Goal: Navigation & Orientation: Find specific page/section

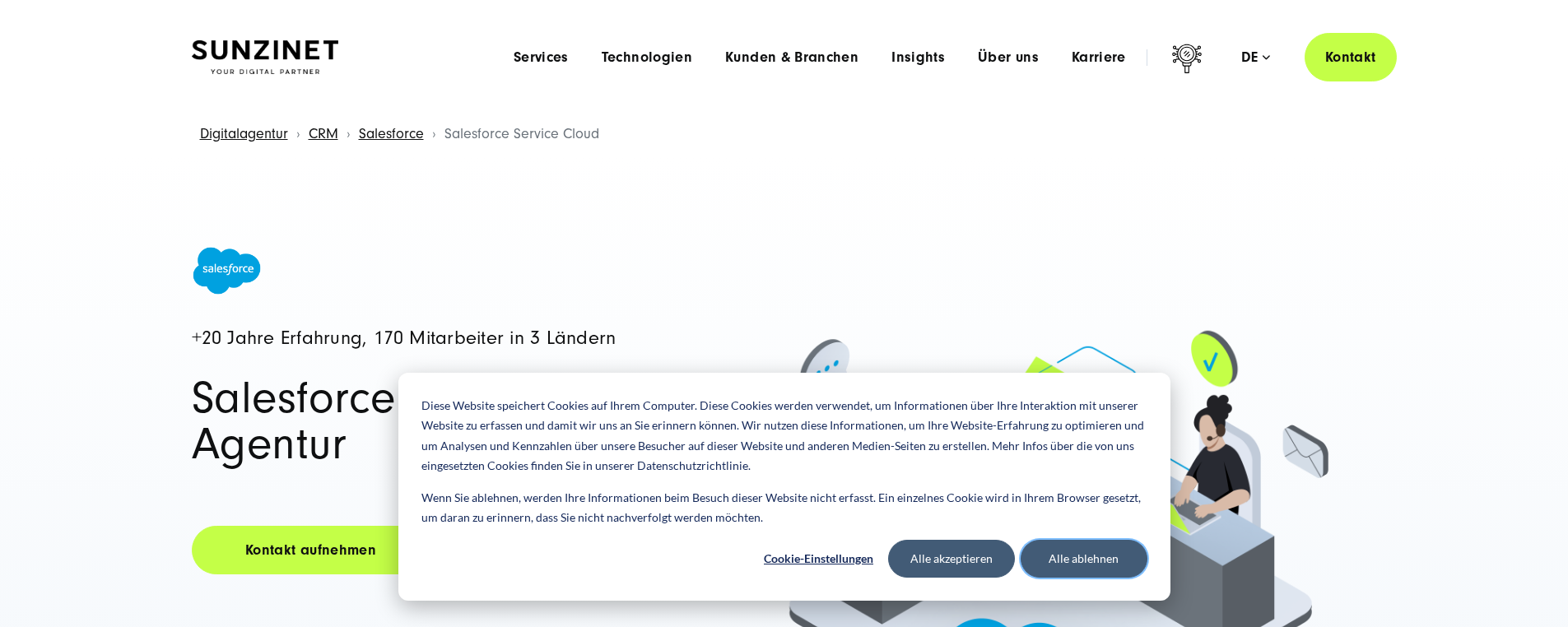
click at [1079, 567] on button "Alle ablehnen" at bounding box center [1083, 559] width 127 height 38
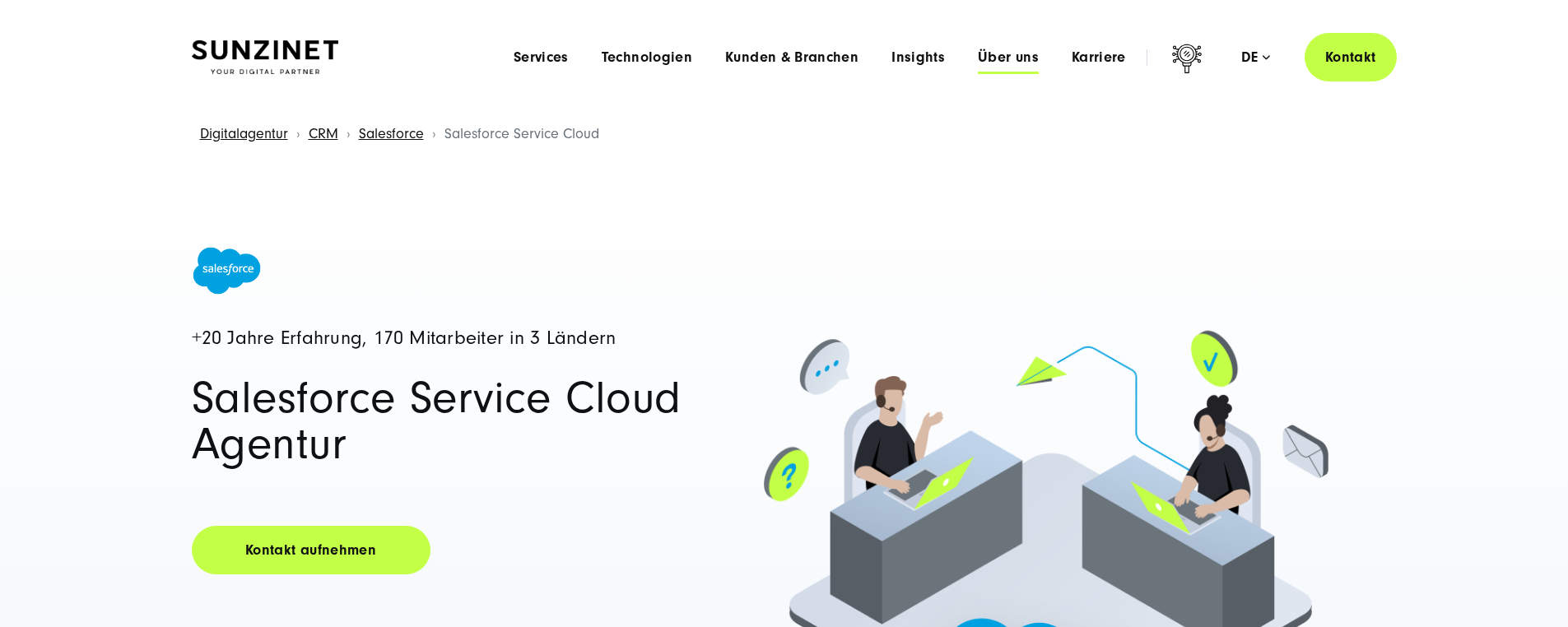
click at [979, 49] on span "Über uns" at bounding box center [1008, 57] width 61 height 16
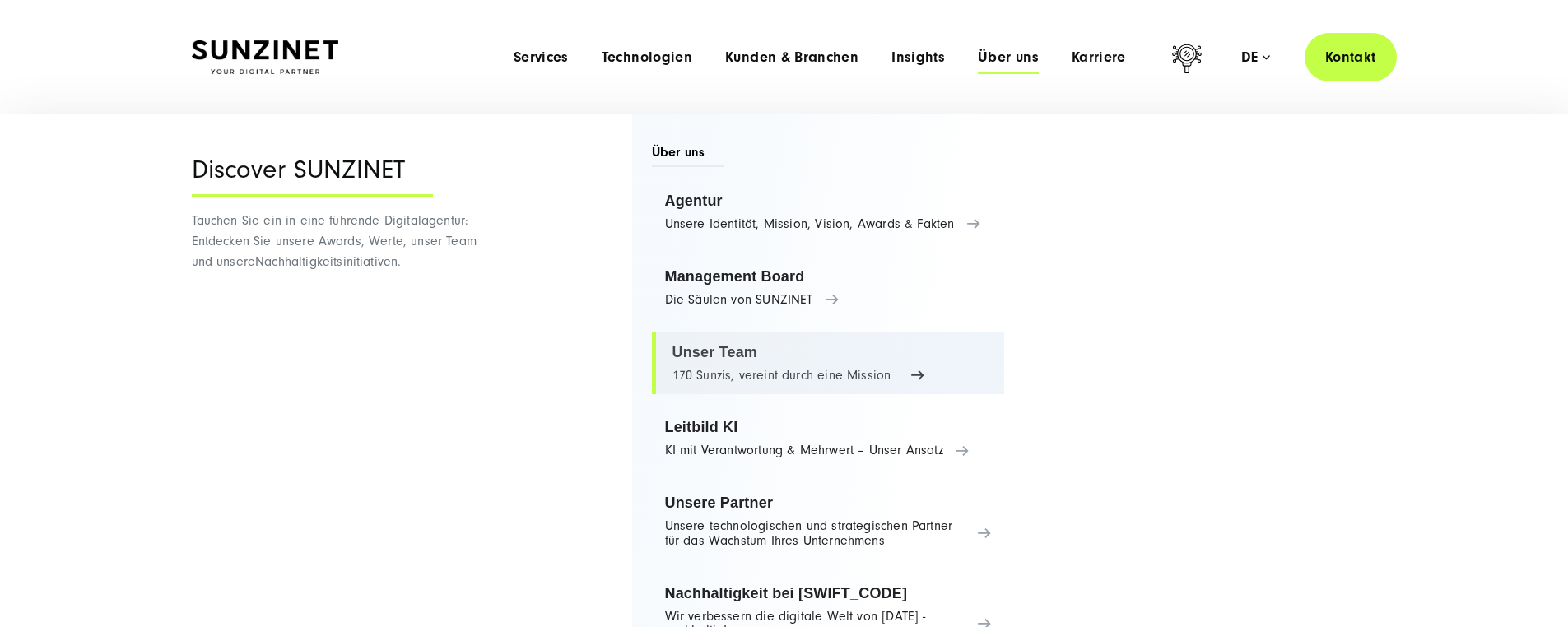
click at [724, 355] on link "Unser Team 170 Sunzis, vereint durch eine Mission" at bounding box center [828, 364] width 353 height 62
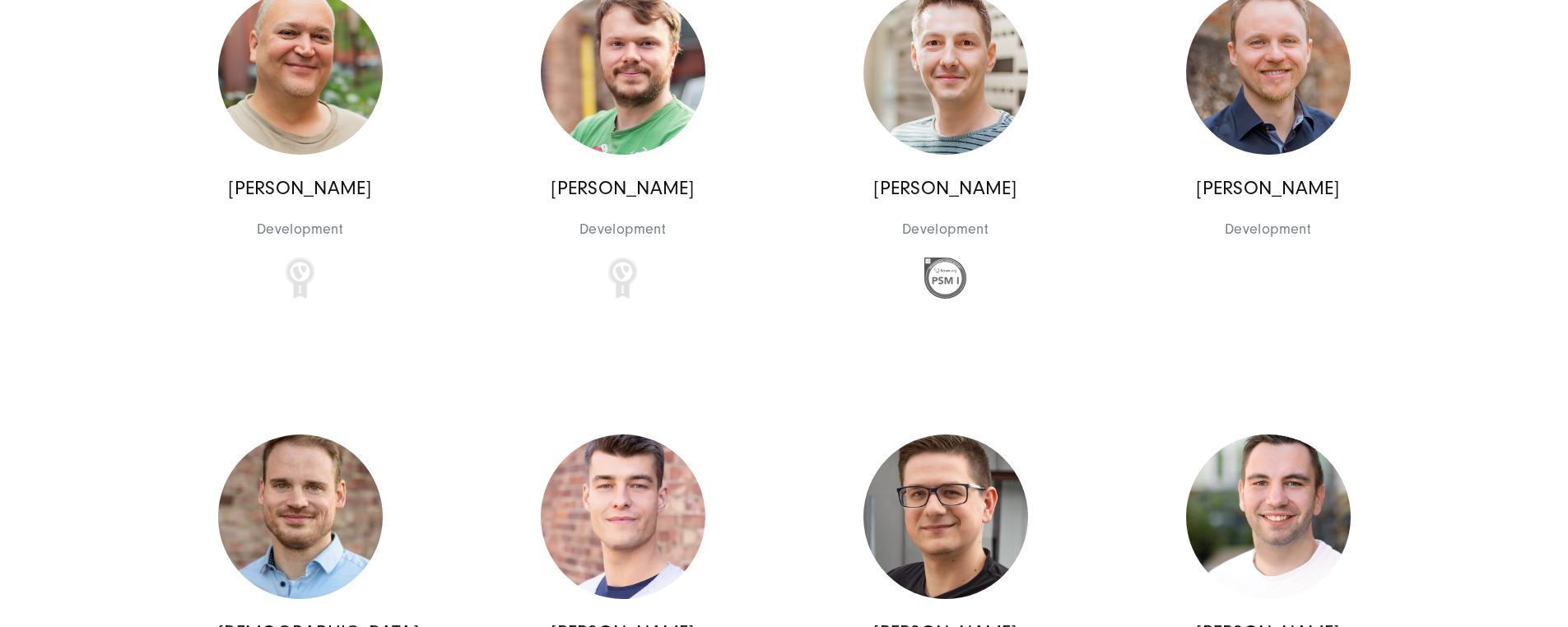
scroll to position [12302, 0]
